Goal: Transaction & Acquisition: Purchase product/service

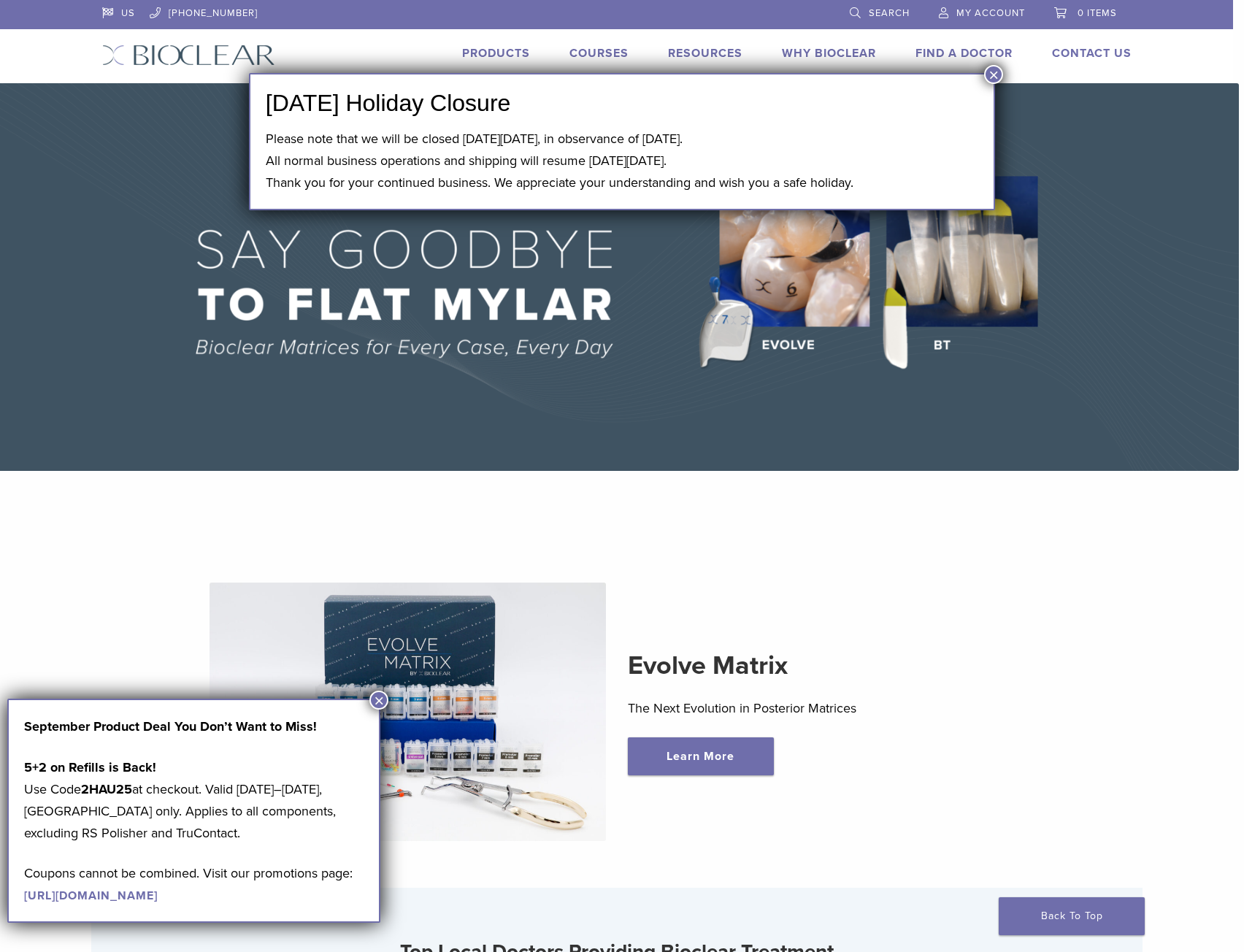
click at [982, 72] on div "US 1.855.712.5327 Search My Account 0 items Cart No products in the cart. Back …" at bounding box center [617, 42] width 1051 height 83
click at [994, 77] on button "×" at bounding box center [994, 75] width 19 height 19
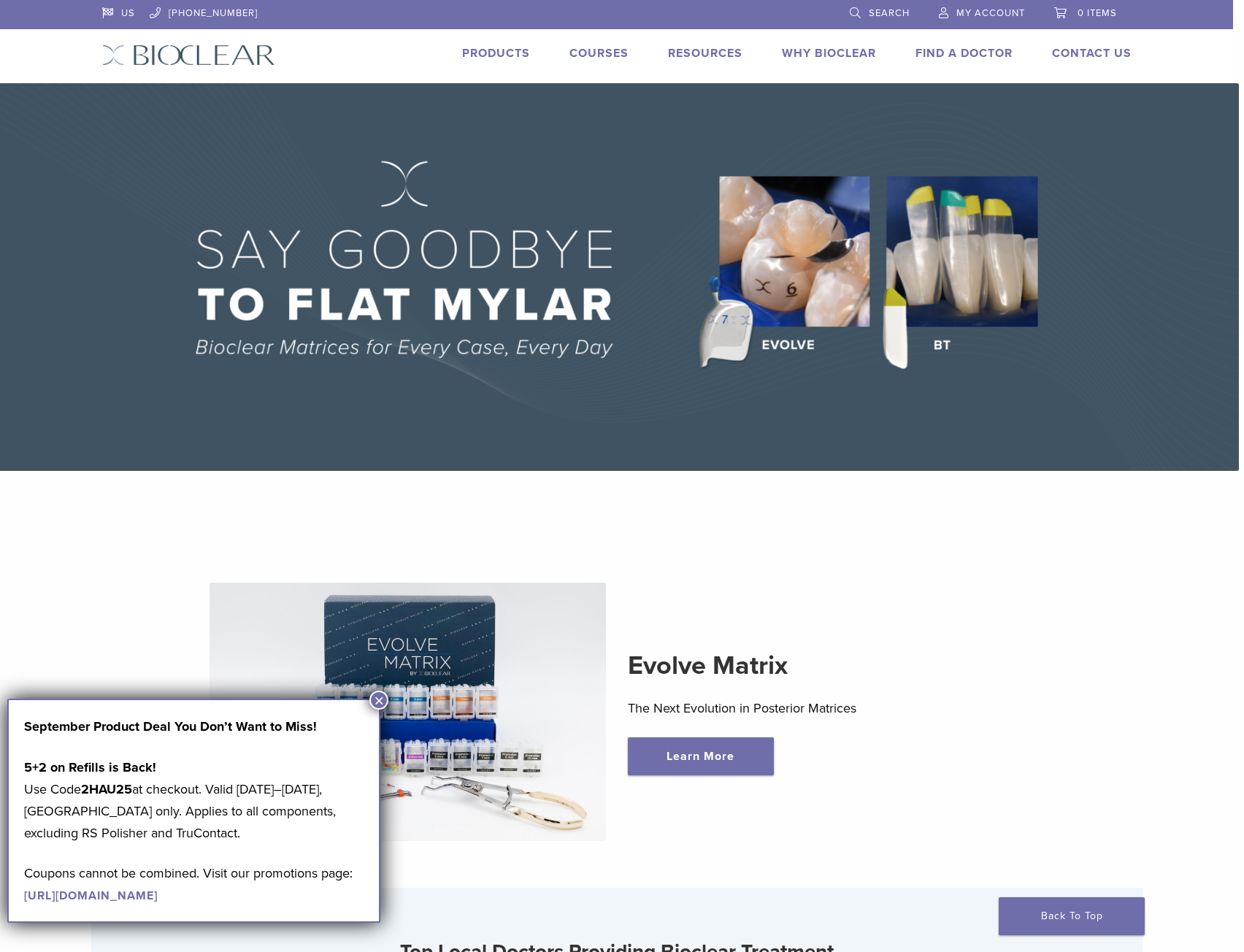
click at [510, 61] on li "Products" at bounding box center [496, 53] width 68 height 18
click at [506, 54] on link "Products" at bounding box center [496, 53] width 68 height 15
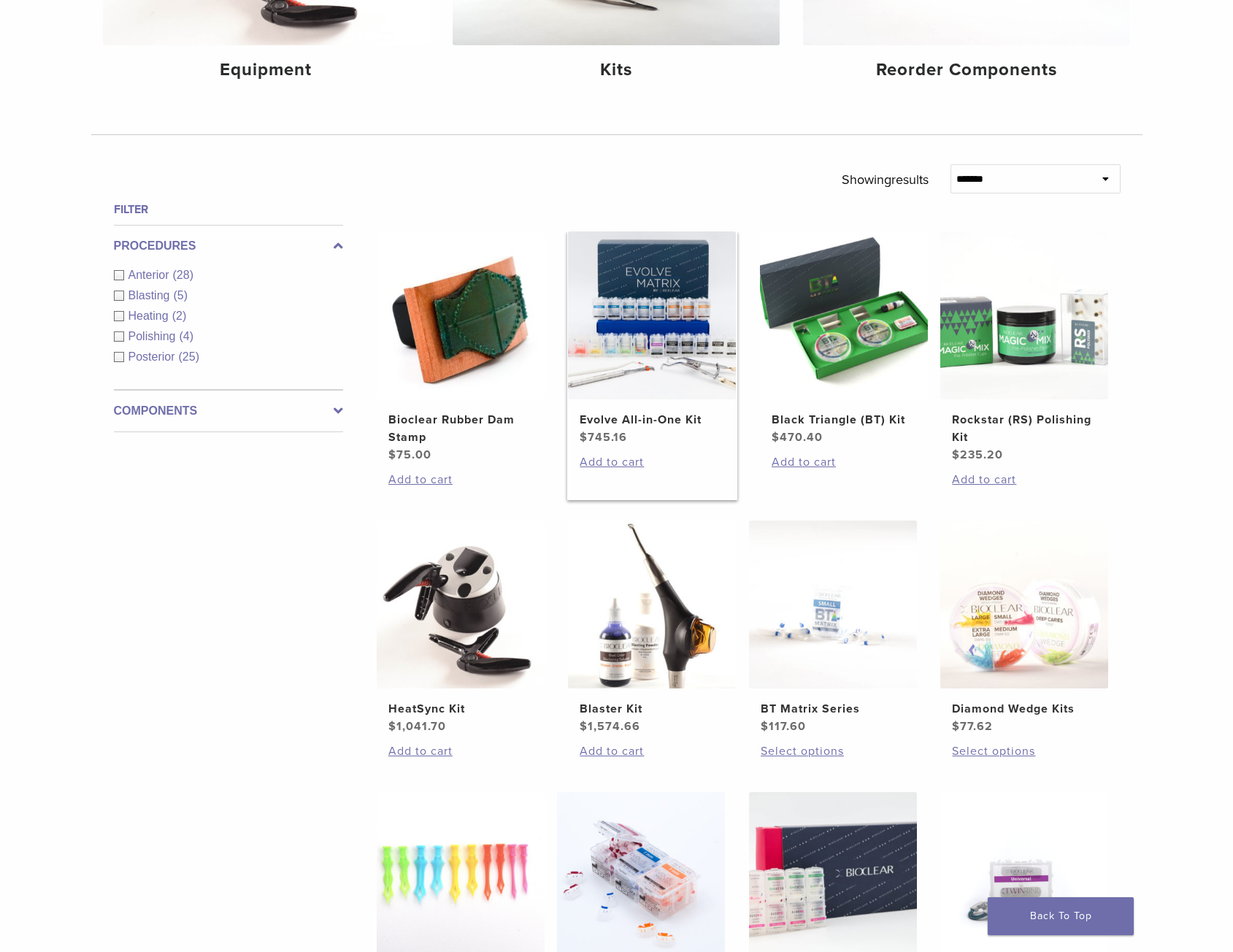
scroll to position [803, 0]
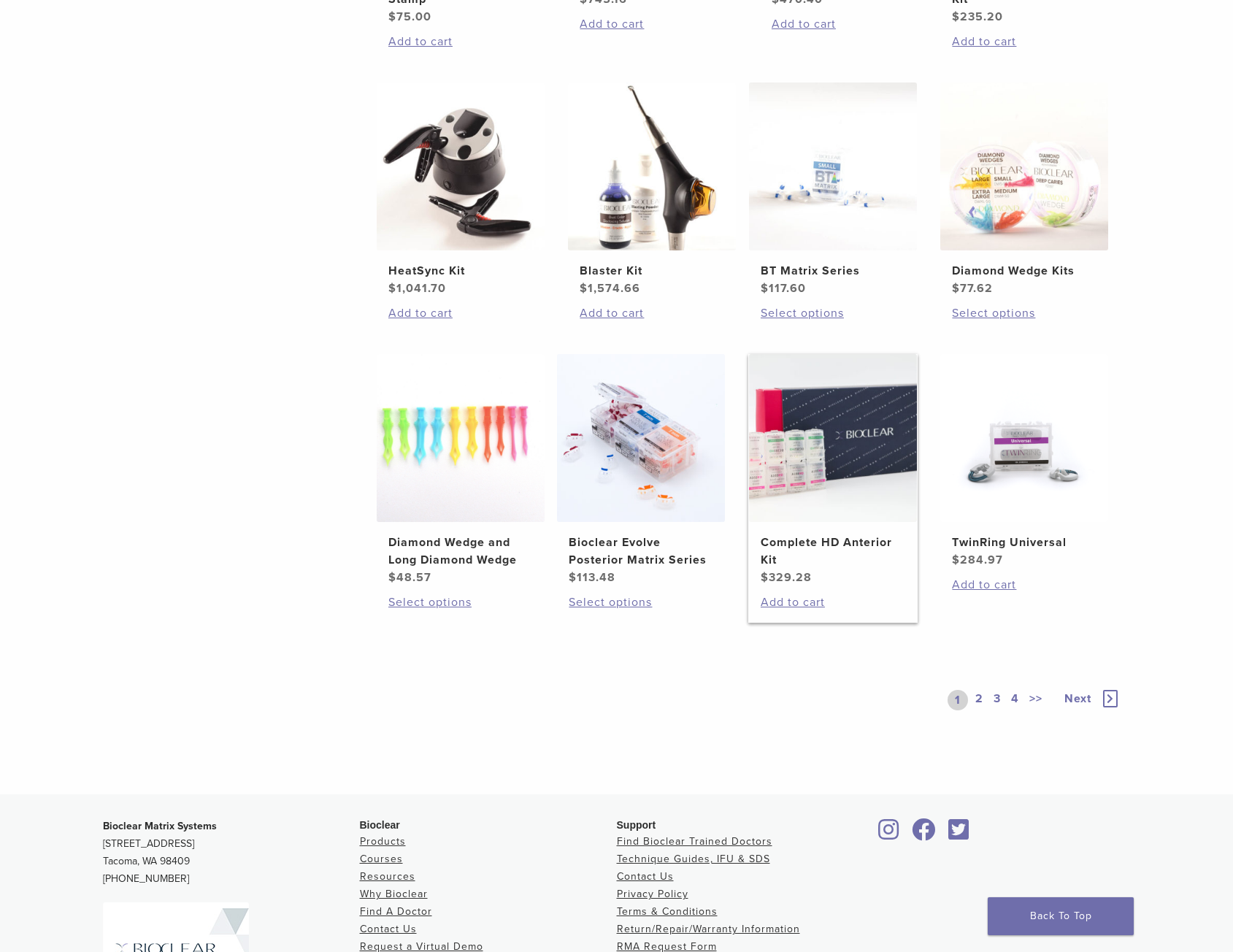
click at [842, 518] on img at bounding box center [833, 438] width 168 height 168
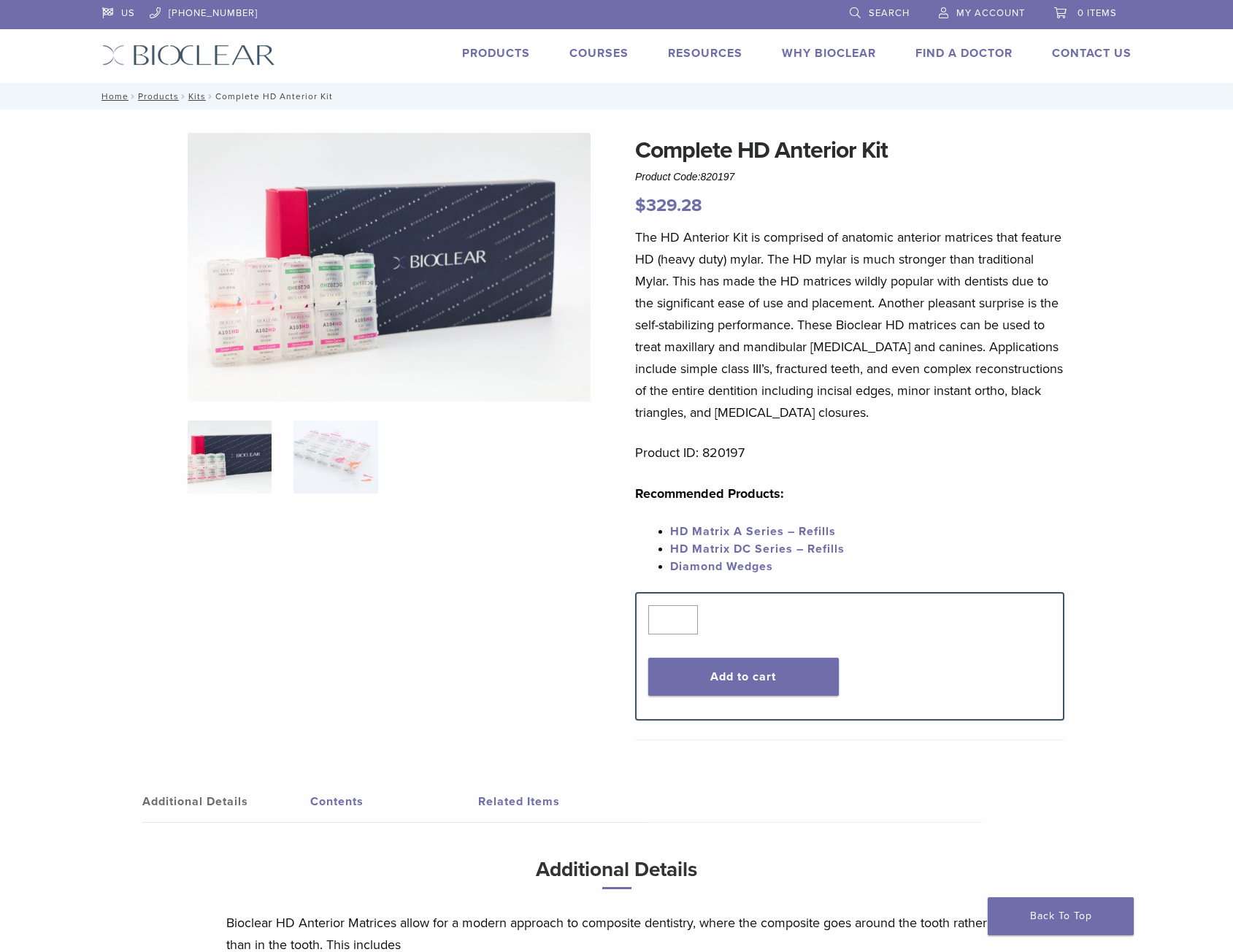
drag, startPoint x: 637, startPoint y: 147, endPoint x: 925, endPoint y: 152, distance: 288.0
click at [925, 152] on h1 "Complete HD Anterior Kit" at bounding box center [849, 151] width 429 height 35
drag, startPoint x: 633, startPoint y: 231, endPoint x: 920, endPoint y: 405, distance: 335.6
click at [920, 405] on div "Complete HD Anterior Kit Product Code: 820197 $ 329.28 Complete HD Anterior Kit…" at bounding box center [617, 679] width 1051 height 1094
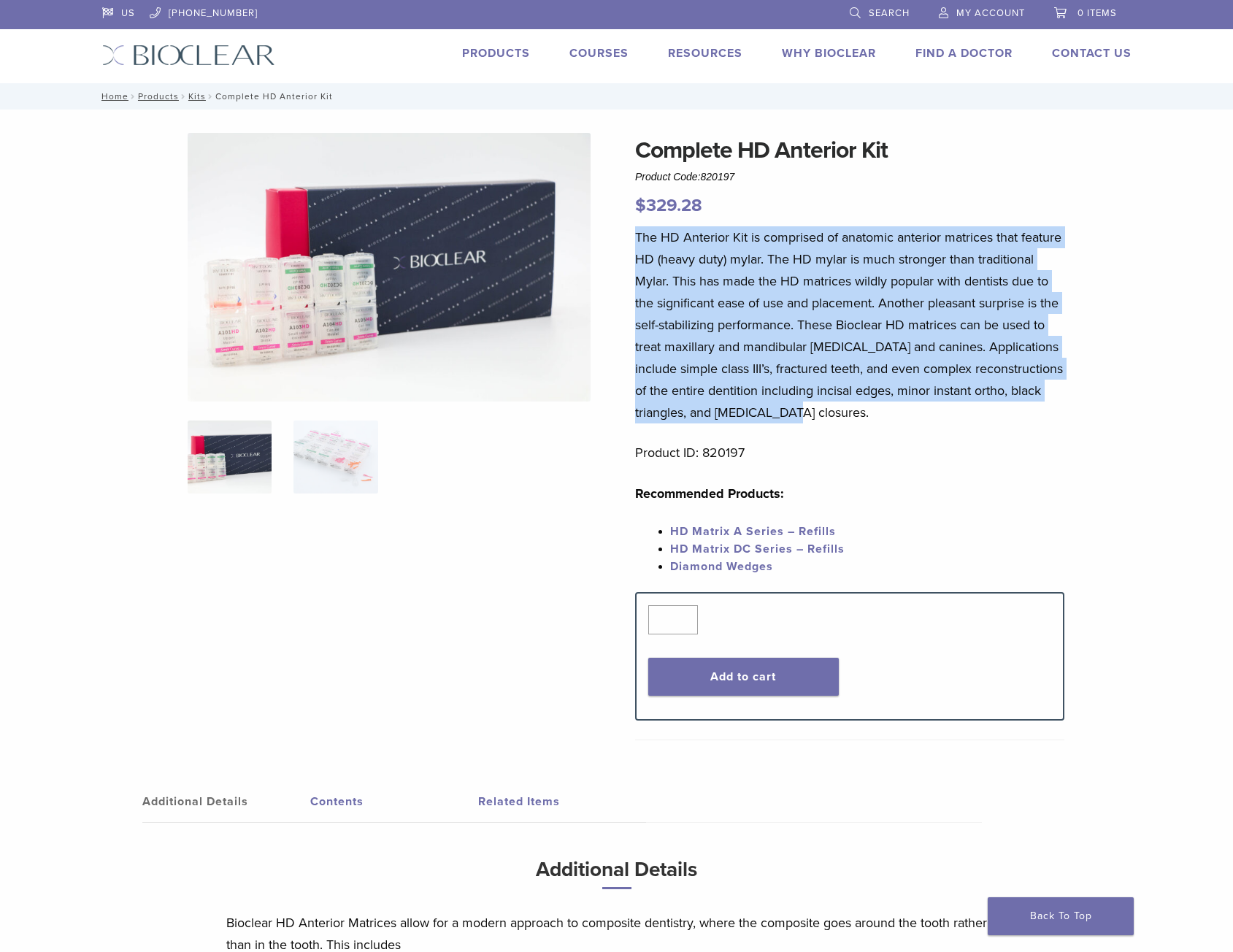
click at [752, 346] on p "The HD Anterior Kit is comprised of anatomic anterior matrices that feature HD …" at bounding box center [849, 325] width 429 height 197
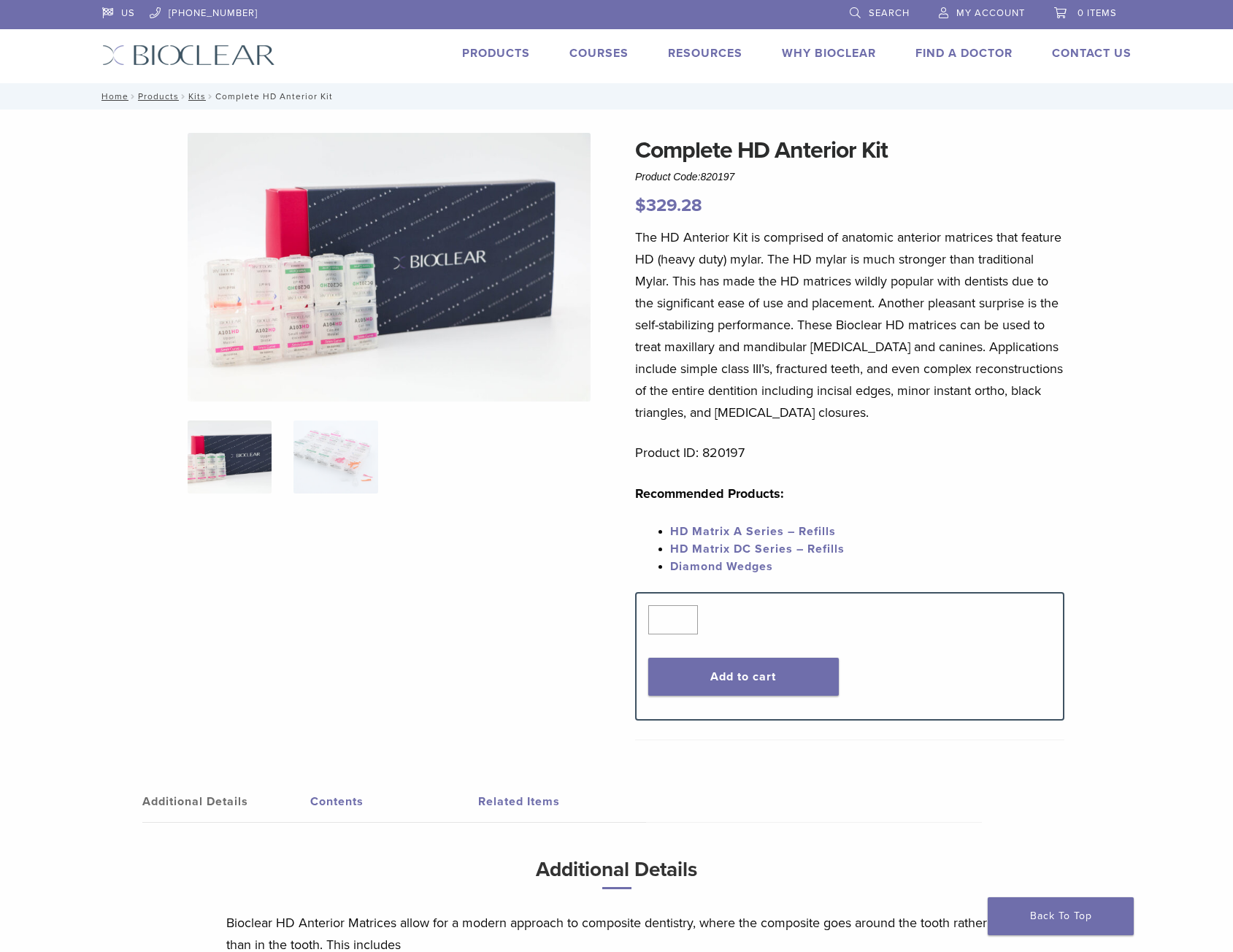
drag, startPoint x: 639, startPoint y: 236, endPoint x: 796, endPoint y: 411, distance: 235.1
click at [796, 411] on p "The HD Anterior Kit is comprised of anatomic anterior matrices that feature HD …" at bounding box center [849, 325] width 429 height 197
